Goal: Task Accomplishment & Management: Use online tool/utility

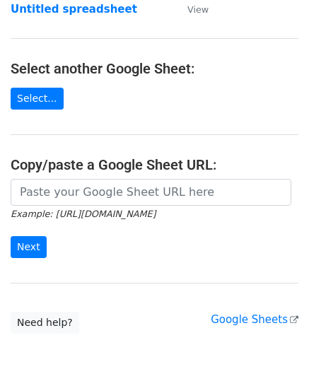
scroll to position [141, 0]
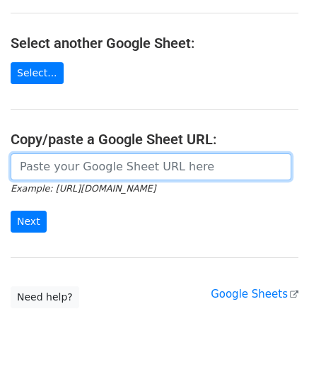
drag, startPoint x: 68, startPoint y: 165, endPoint x: 72, endPoint y: 153, distance: 12.7
click at [68, 165] on input "url" at bounding box center [151, 166] width 281 height 27
paste input "[URL][DOMAIN_NAME]"
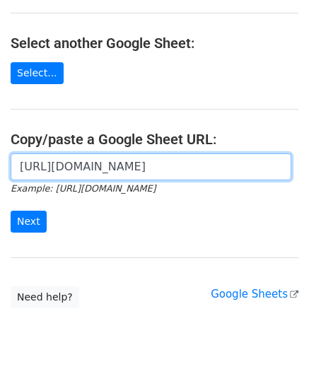
scroll to position [0, 304]
type input "[URL][DOMAIN_NAME]"
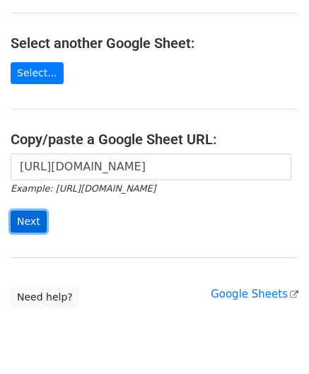
click at [38, 221] on input "Next" at bounding box center [29, 222] width 36 height 22
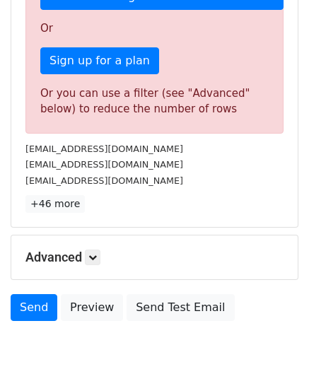
scroll to position [420, 0]
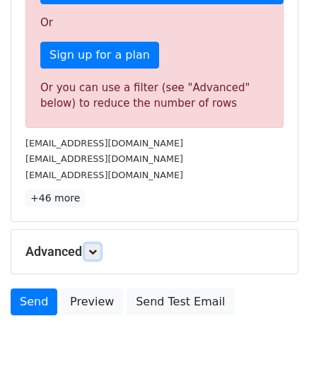
click at [98, 240] on div "Advanced Tracking Track Opens UTM Codes Track Clicks Filters Only include sprea…" at bounding box center [154, 252] width 286 height 44
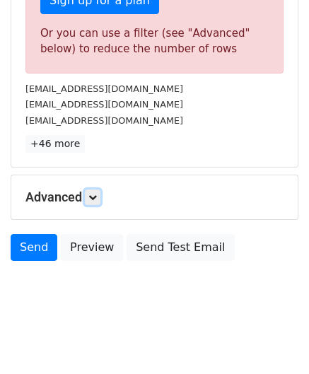
scroll to position [477, 0]
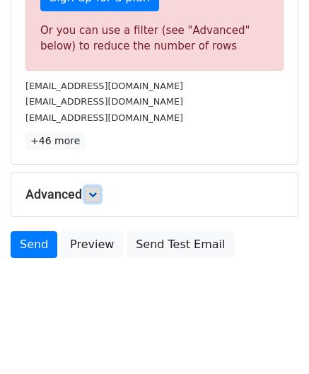
click at [96, 187] on link at bounding box center [93, 195] width 16 height 16
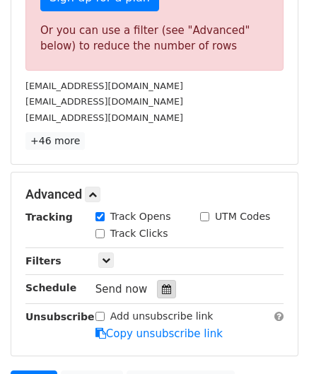
click at [168, 292] on div at bounding box center [166, 289] width 19 height 18
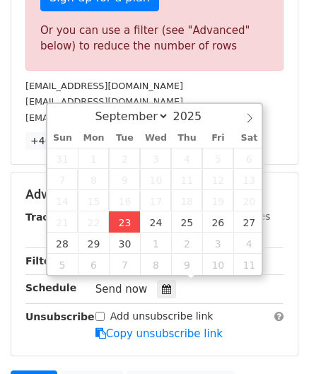
type input "[DATE] 12:00"
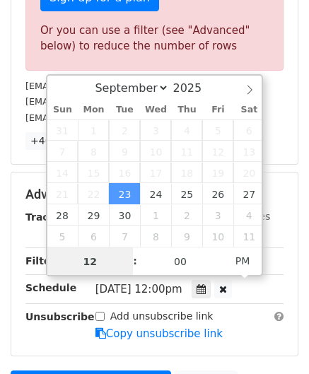
paste input "4"
type input "4"
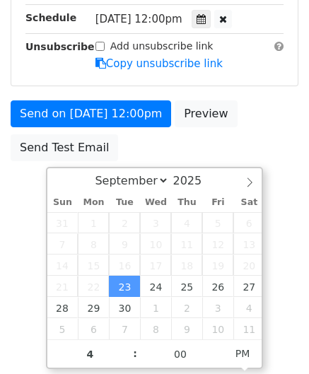
type input "[DATE] 16:00"
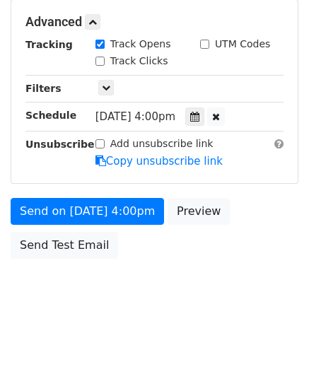
scroll to position [648, 0]
